Goal: Navigation & Orientation: Find specific page/section

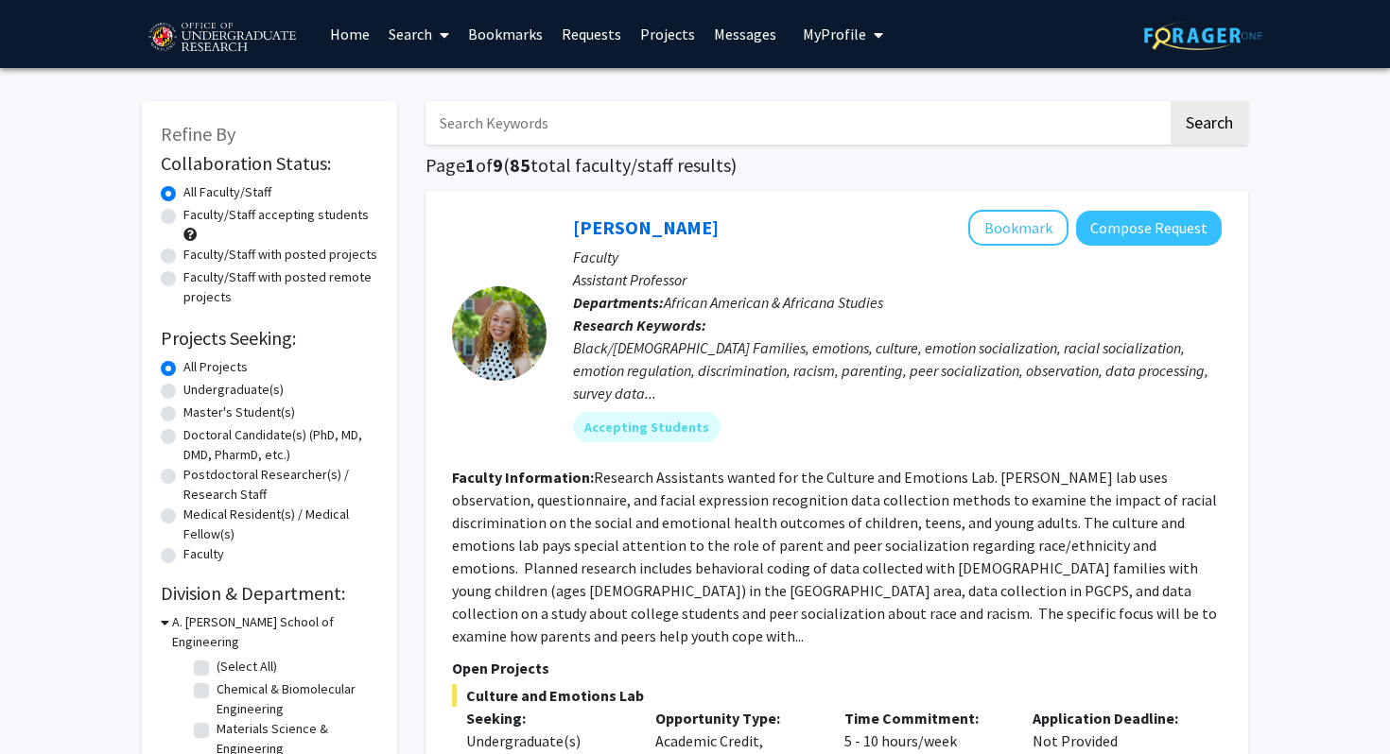
click at [502, 31] on link "Bookmarks" at bounding box center [505, 34] width 94 height 66
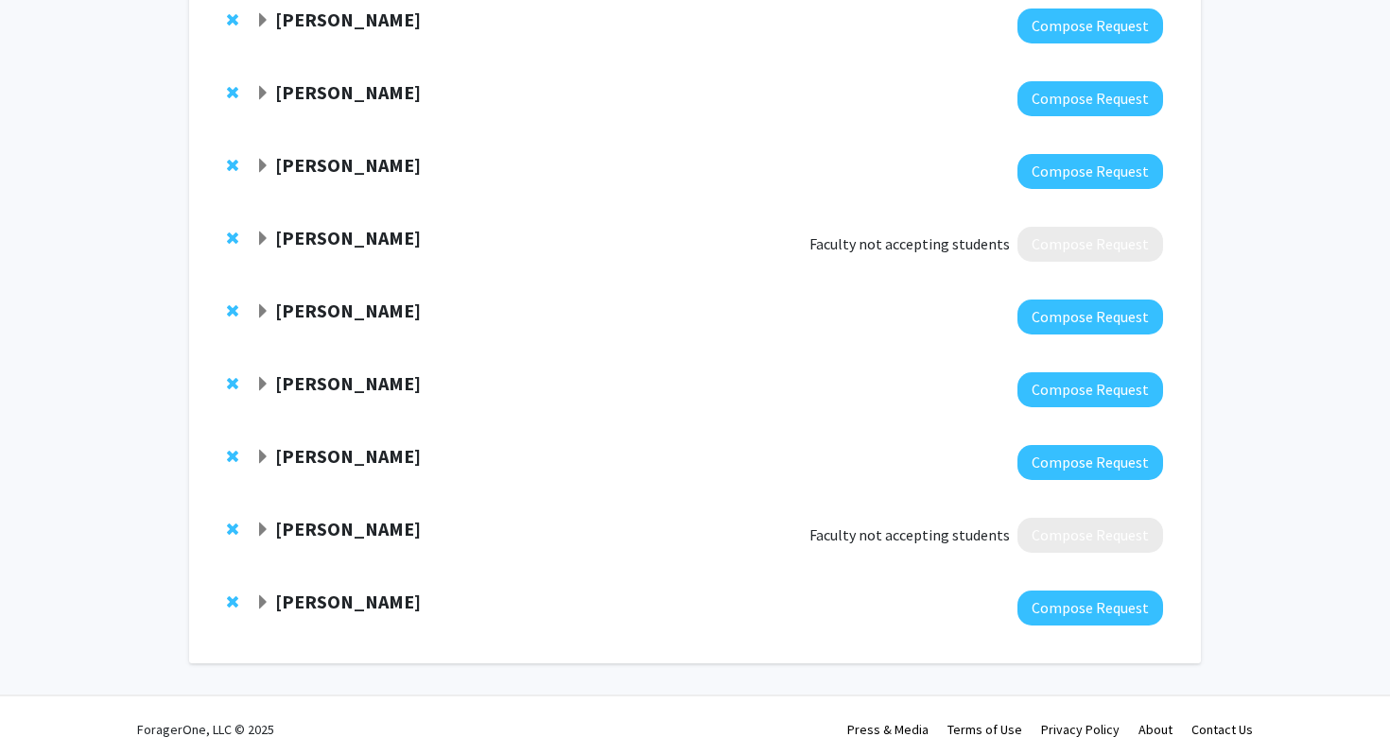
scroll to position [293, 0]
click at [322, 597] on strong "[PERSON_NAME]" at bounding box center [348, 601] width 146 height 24
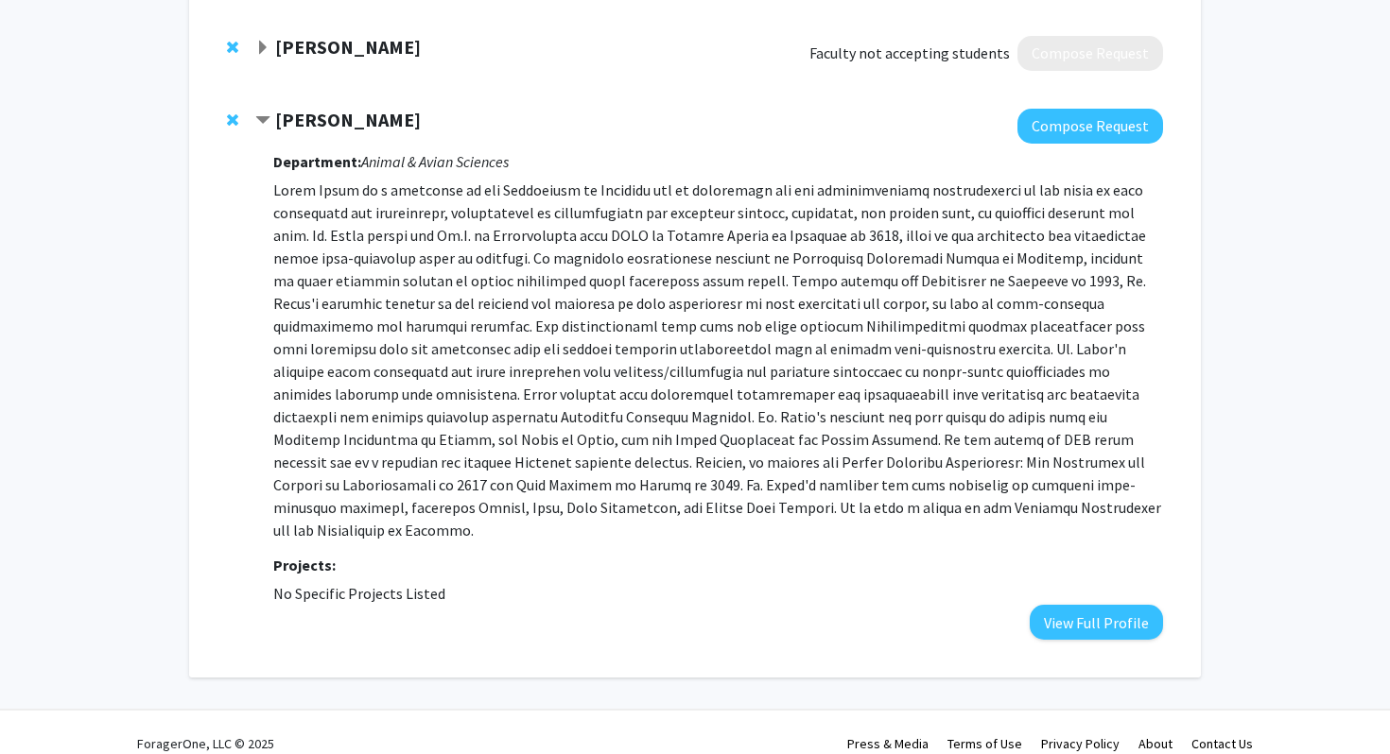
scroll to position [774, 0]
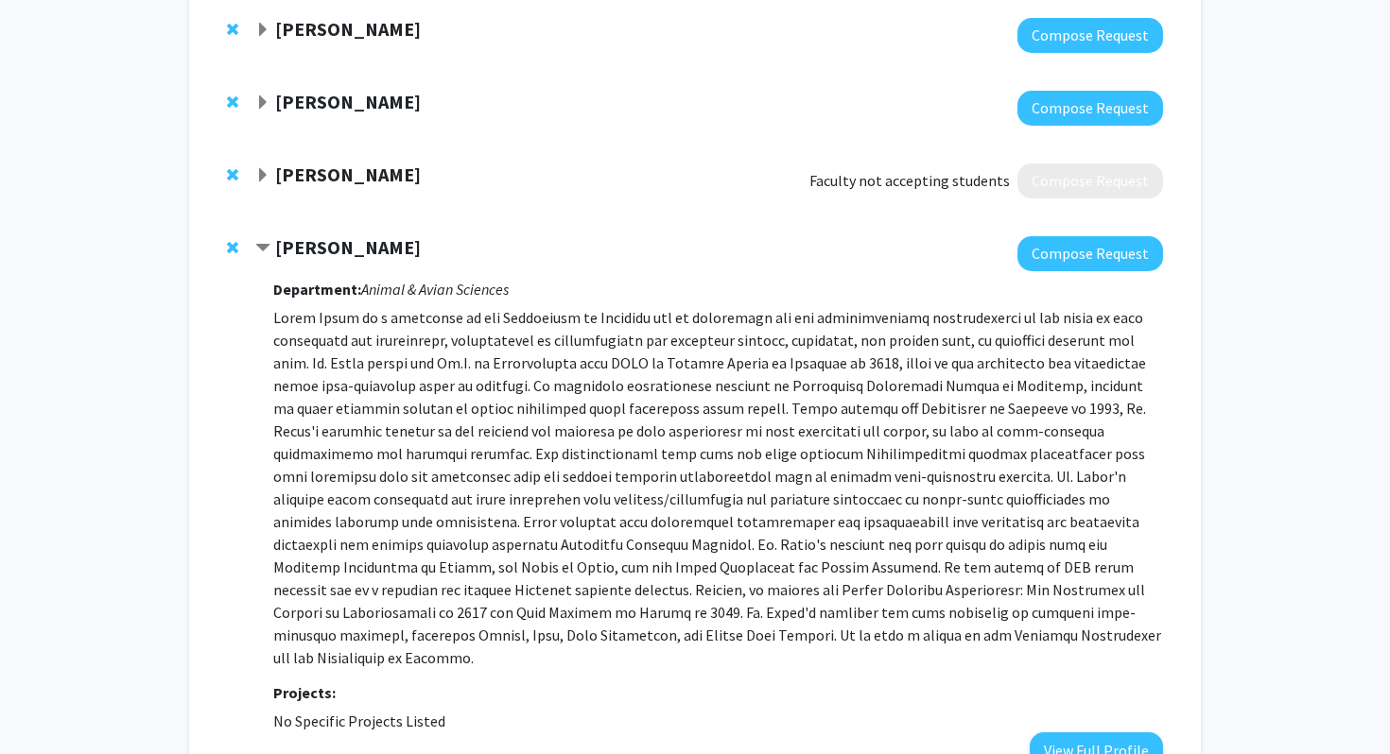
click at [346, 256] on strong "[PERSON_NAME]" at bounding box center [348, 247] width 146 height 24
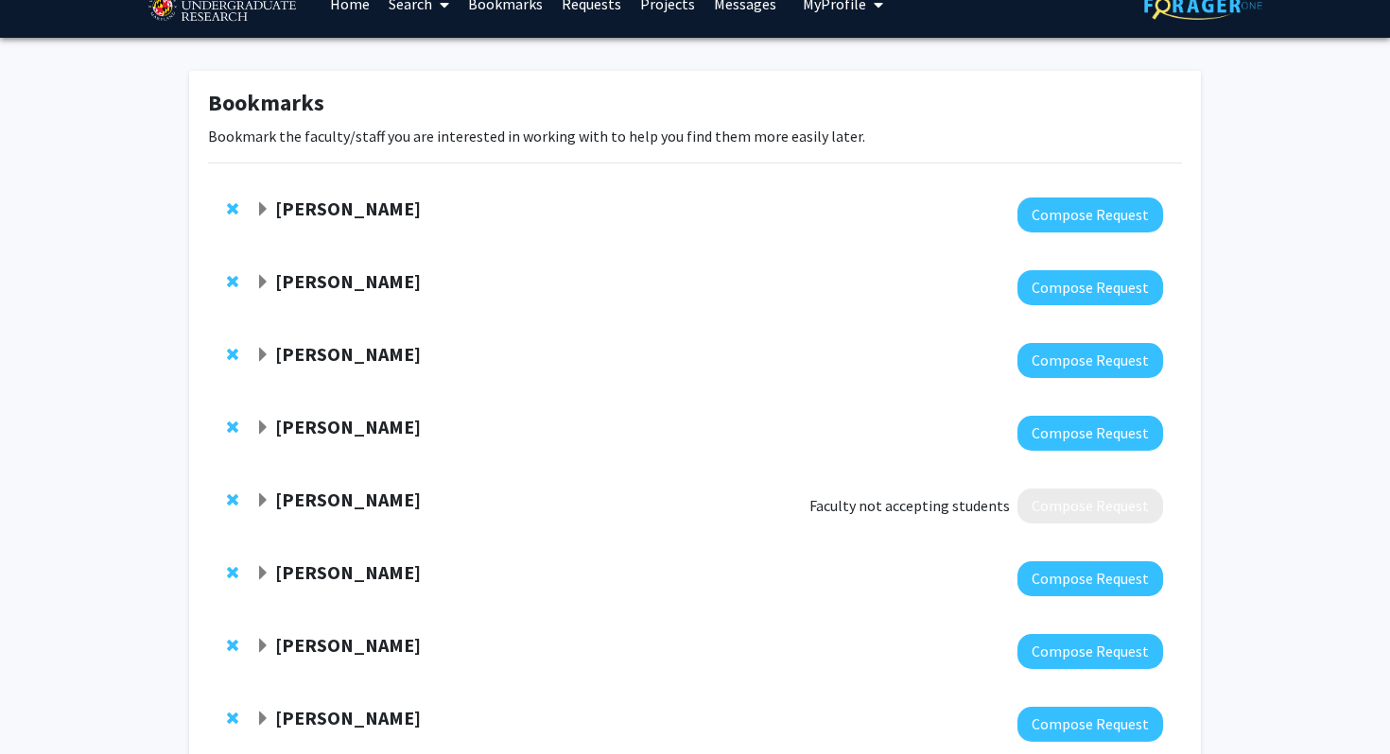
scroll to position [0, 0]
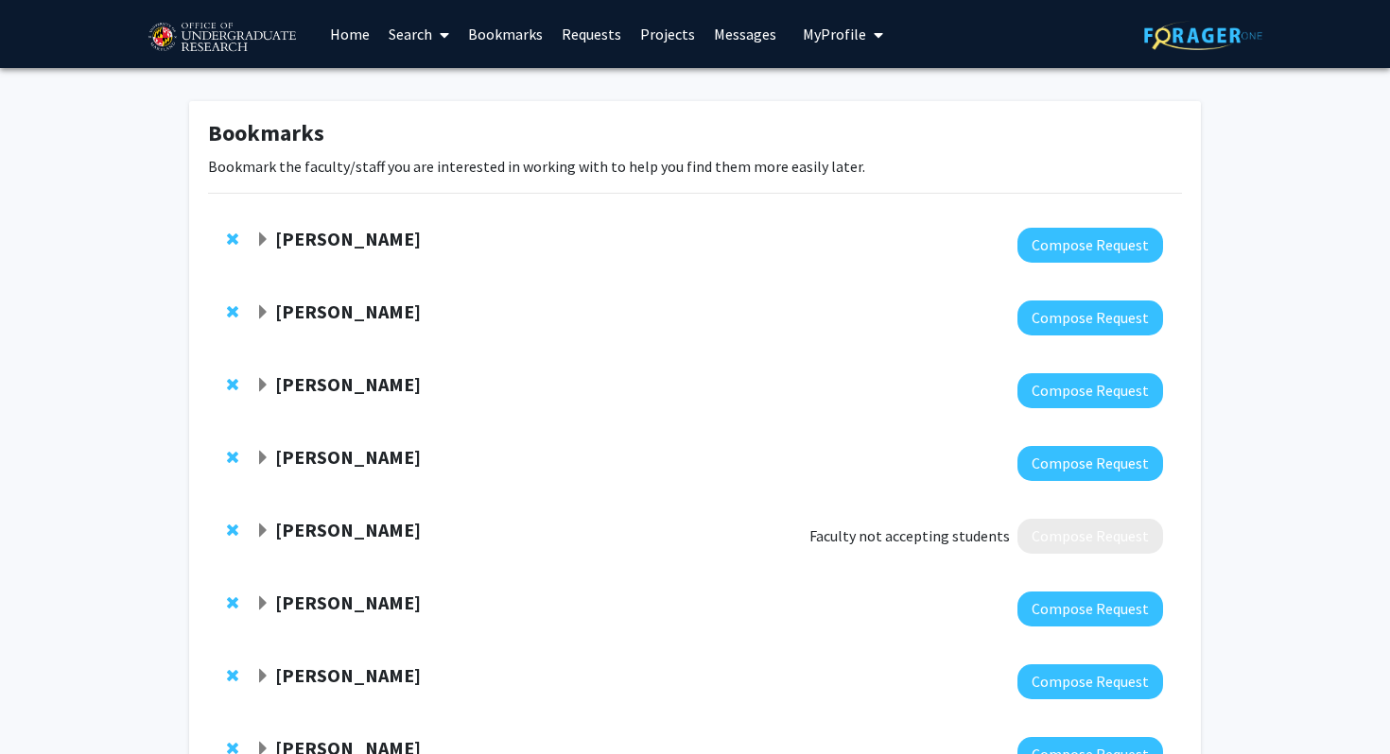
click at [364, 39] on link "Home" at bounding box center [349, 34] width 59 height 66
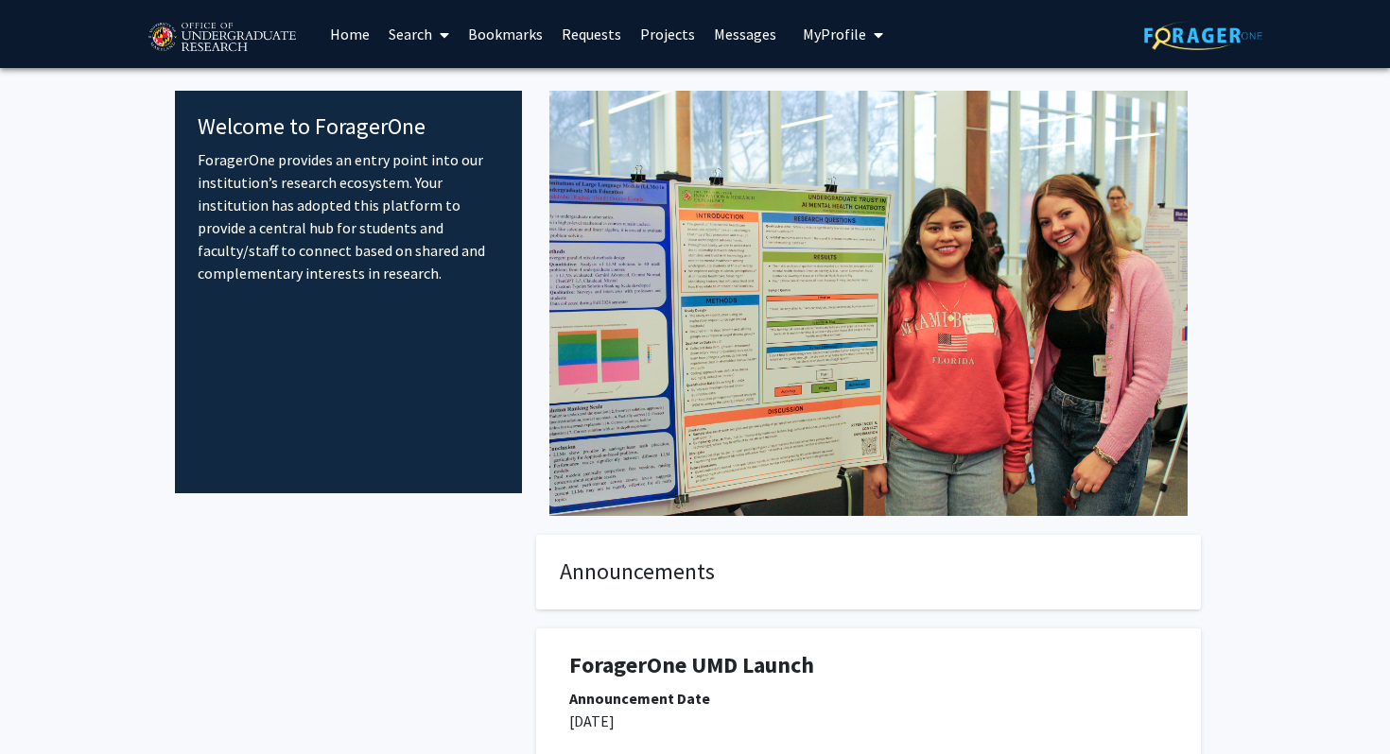
click at [406, 37] on link "Search" at bounding box center [418, 34] width 79 height 66
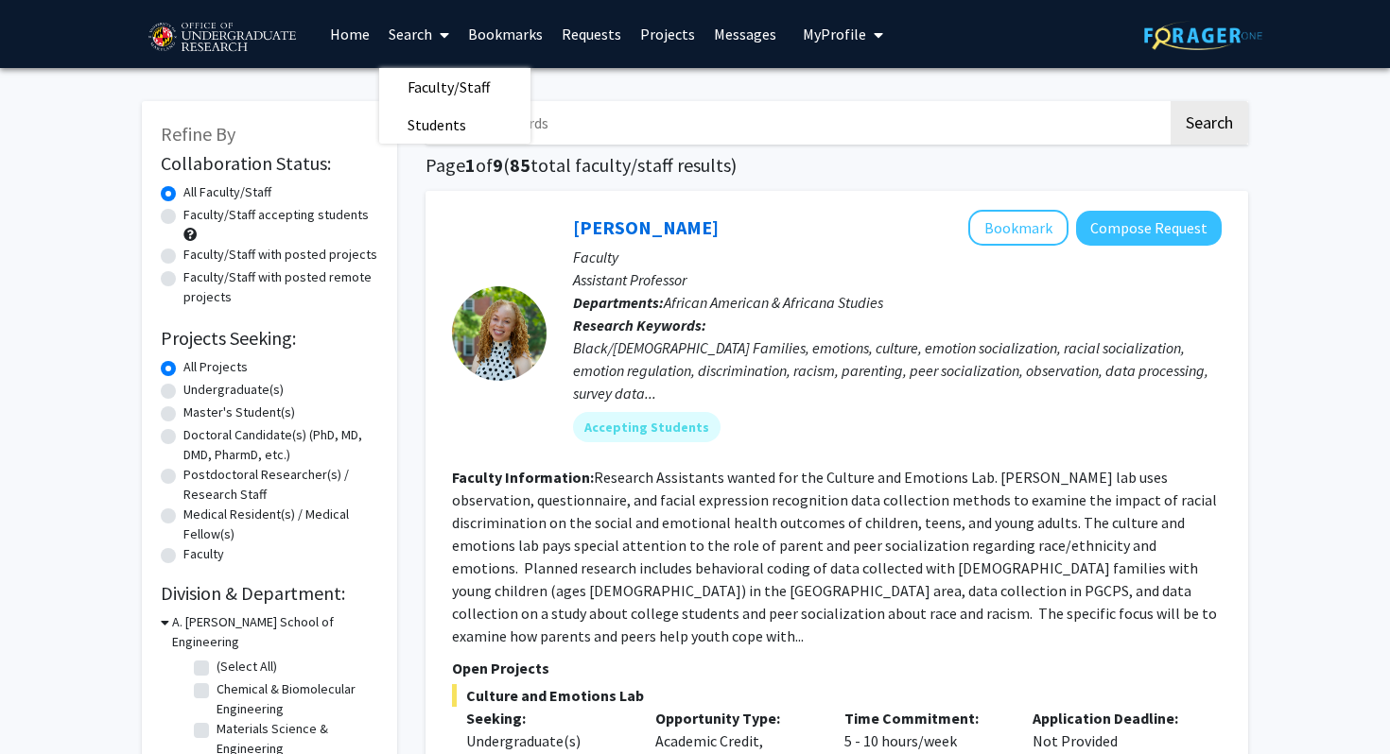
click at [619, 487] on section "Faculty Information: Research Assistants wanted for the Culture and Emotions La…" at bounding box center [836, 556] width 769 height 181
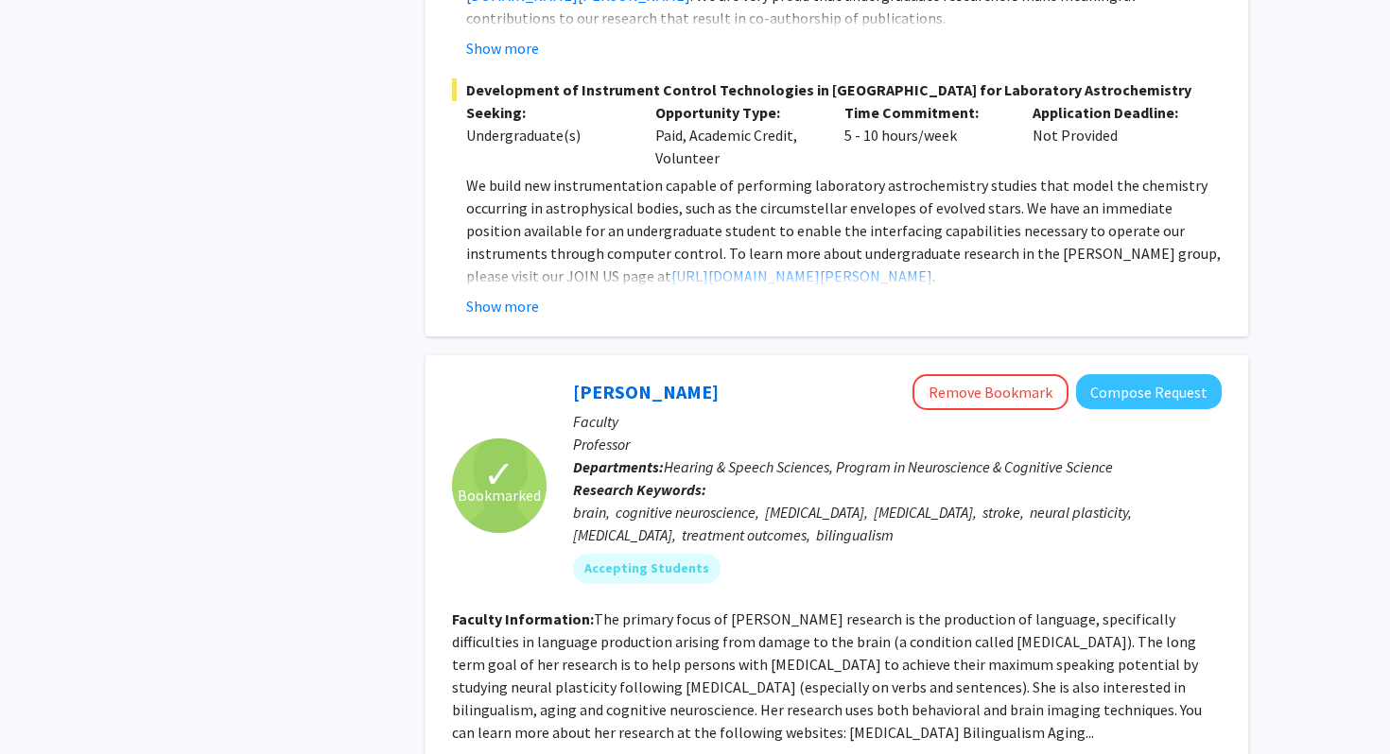
scroll to position [5000, 0]
